Goal: Task Accomplishment & Management: Manage account settings

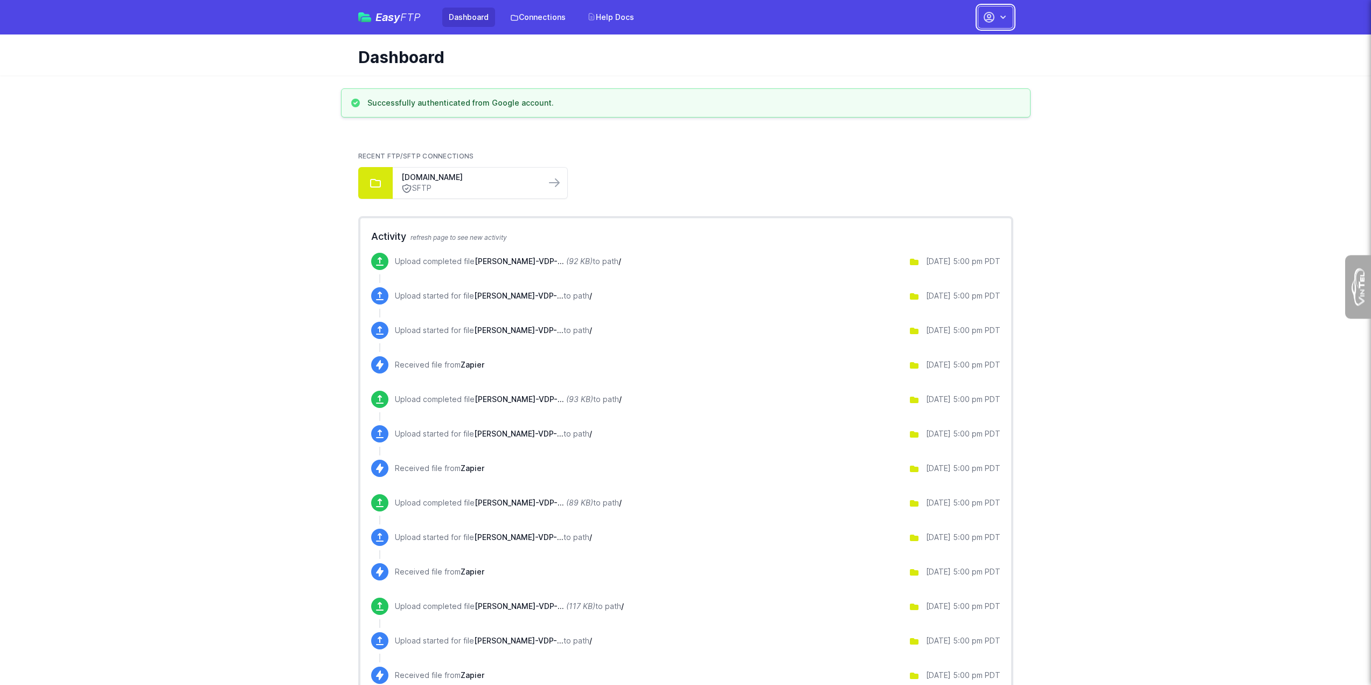
click at [1003, 19] on icon "button" at bounding box center [1003, 17] width 11 height 11
click at [955, 42] on link "Account Settings" at bounding box center [961, 44] width 103 height 19
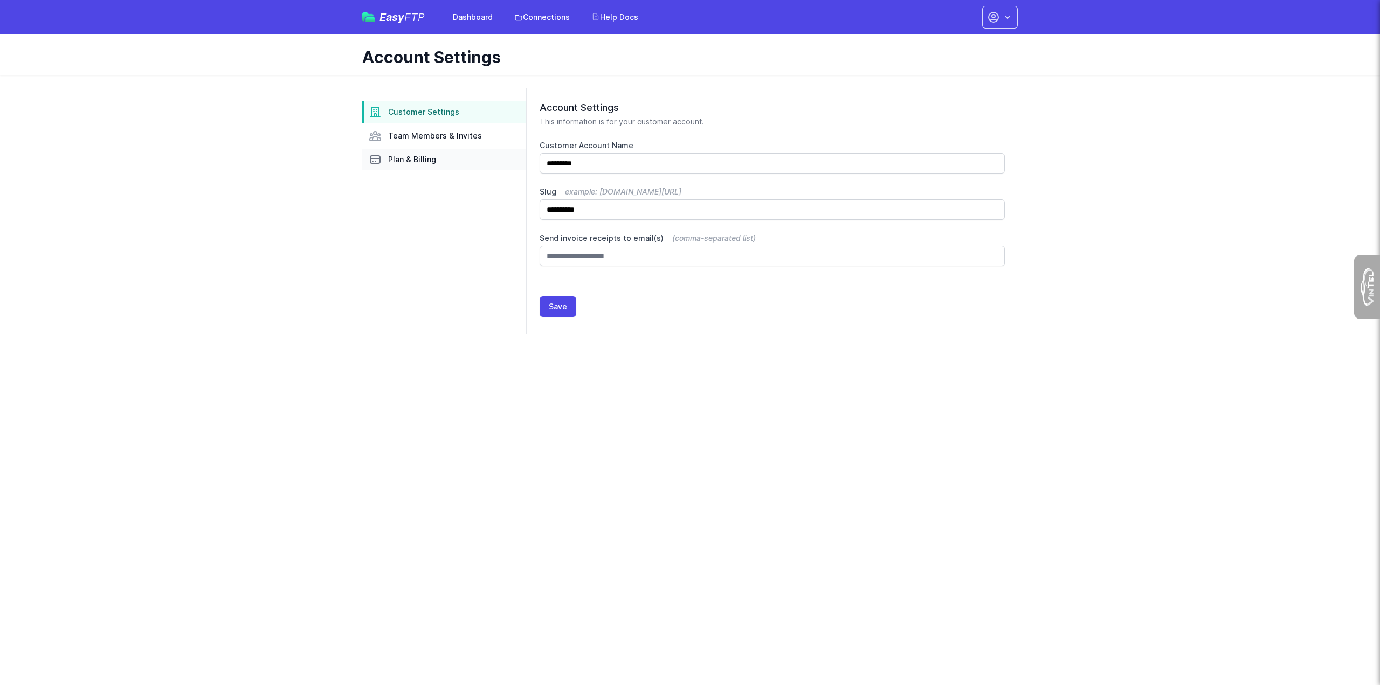
click at [421, 163] on span "Plan & Billing" at bounding box center [412, 159] width 48 height 11
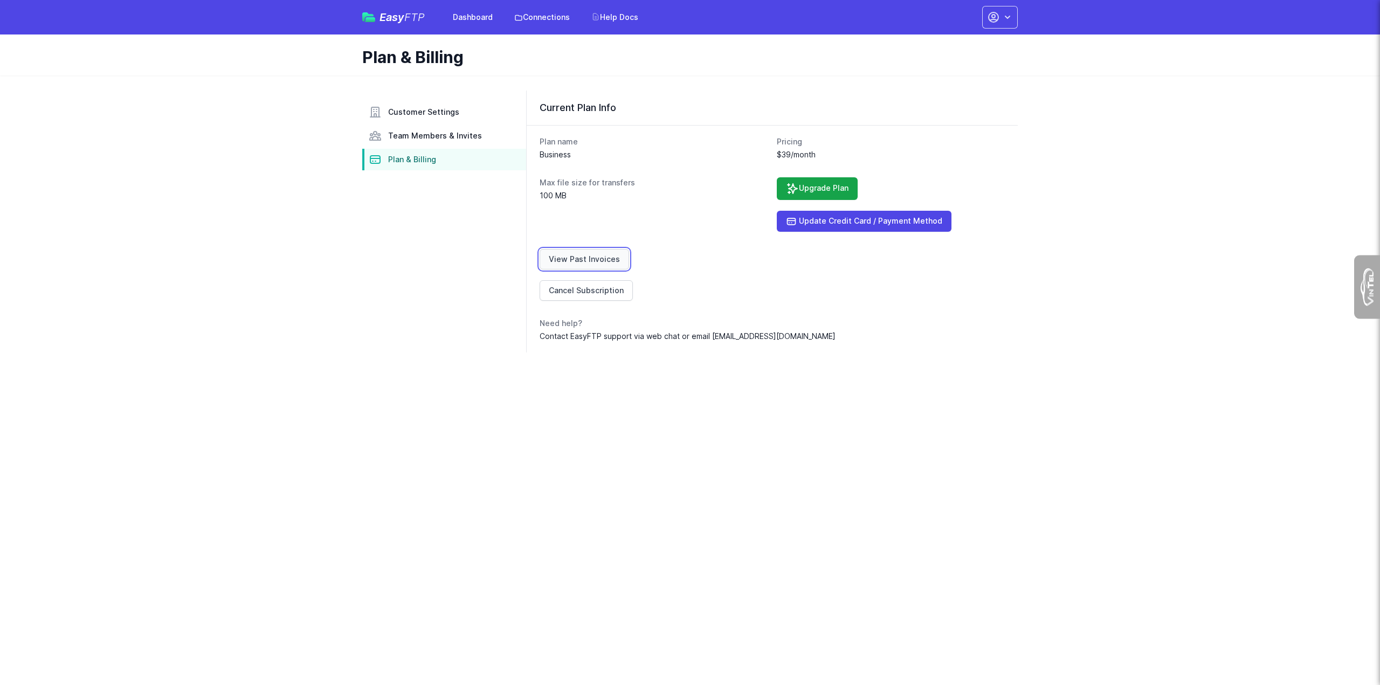
click at [566, 255] on link "View Past Invoices" at bounding box center [583, 259] width 89 height 20
